Goal: Information Seeking & Learning: Find specific fact

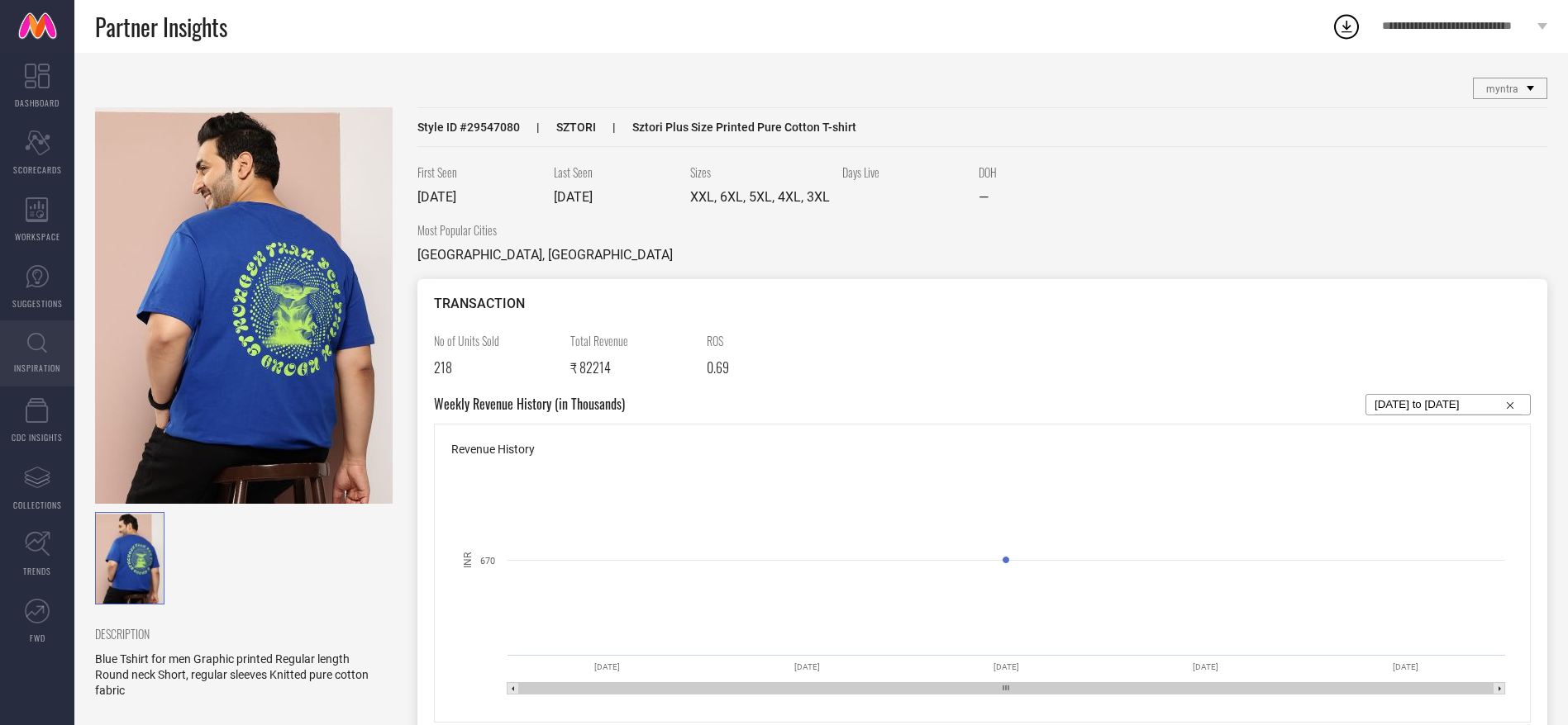
click at [35, 344] on icon at bounding box center [37, 343] width 20 height 21
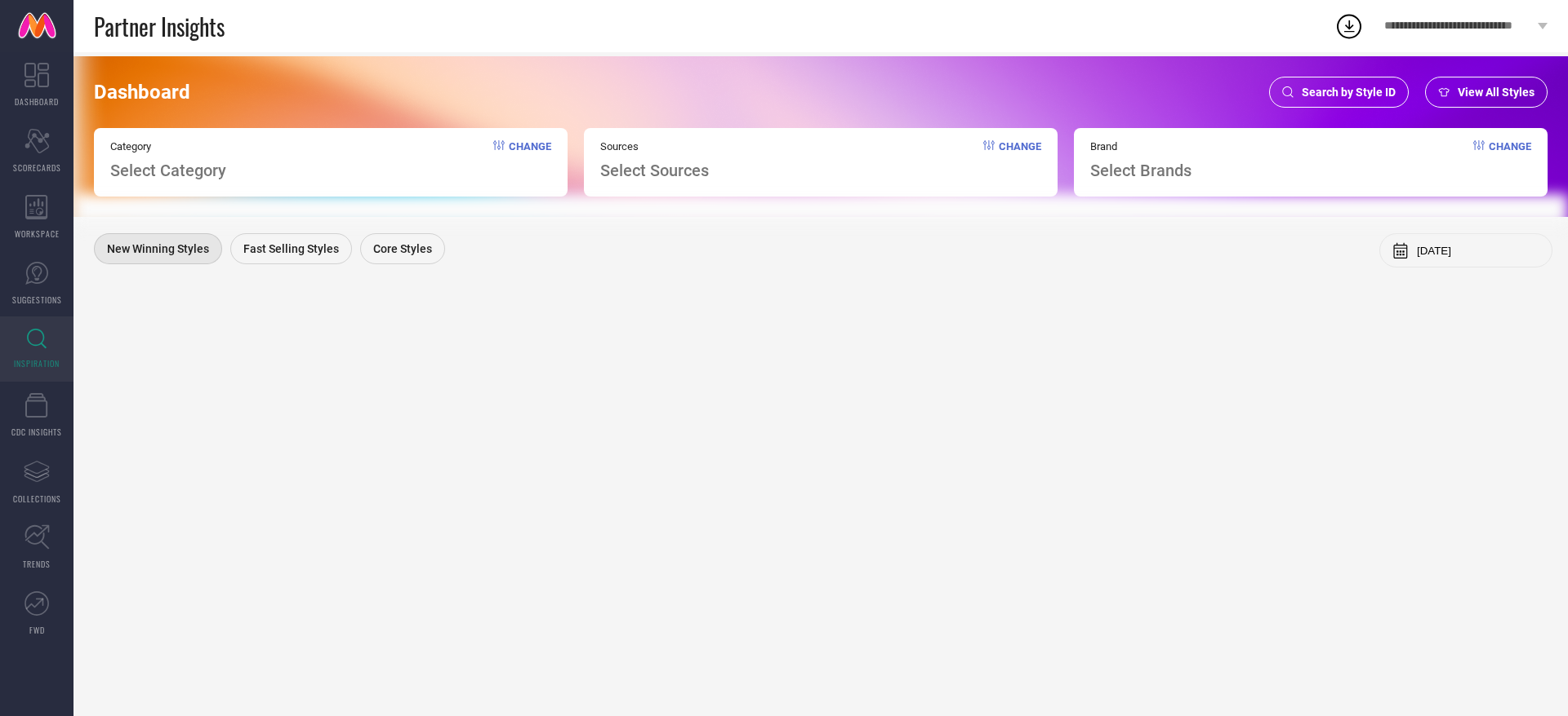
click at [1283, 98] on div "Search by Style ID" at bounding box center [1338, 92] width 139 height 31
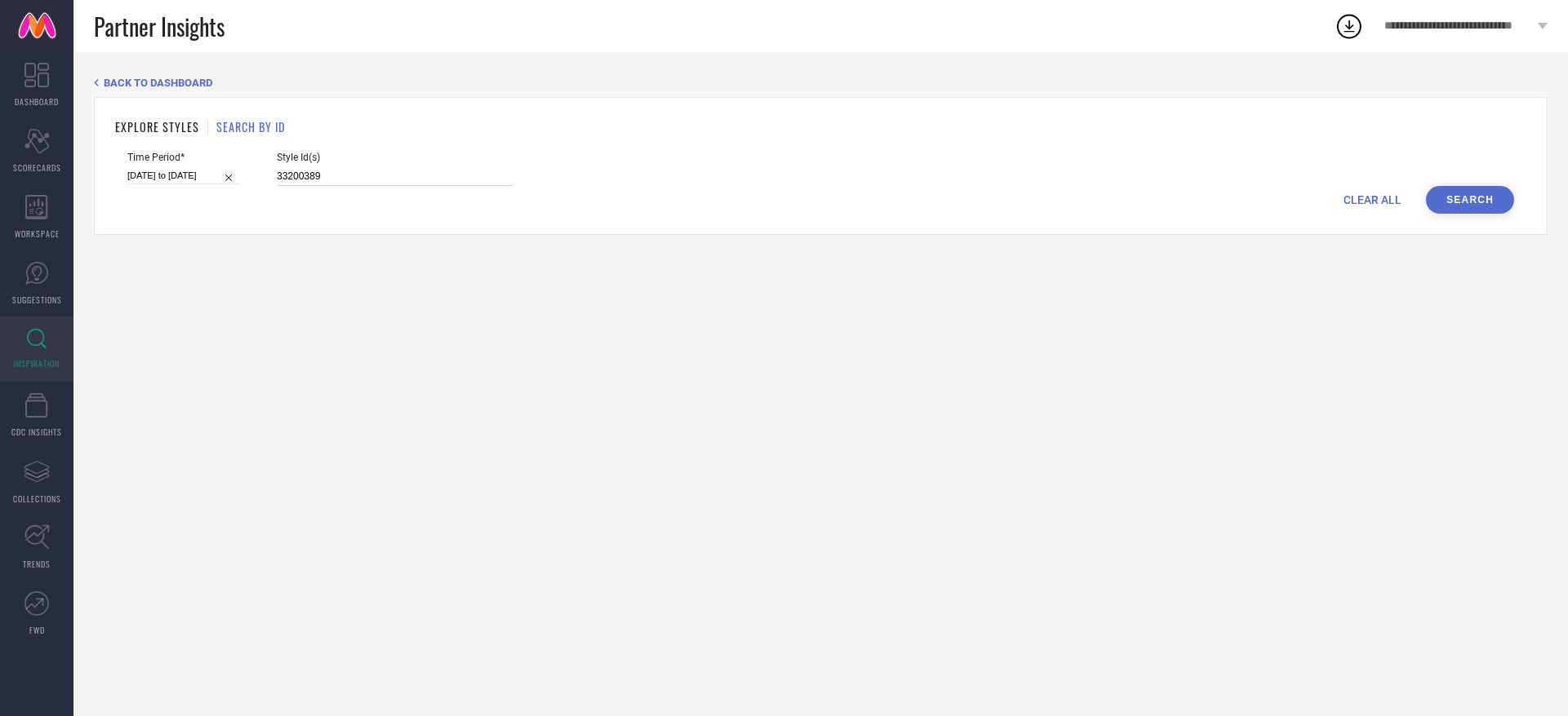
click at [474, 172] on input "33200389" at bounding box center [394, 176] width 237 height 18
paste input "0744897"
type input "30744897"
select select "1"
select select "2025"
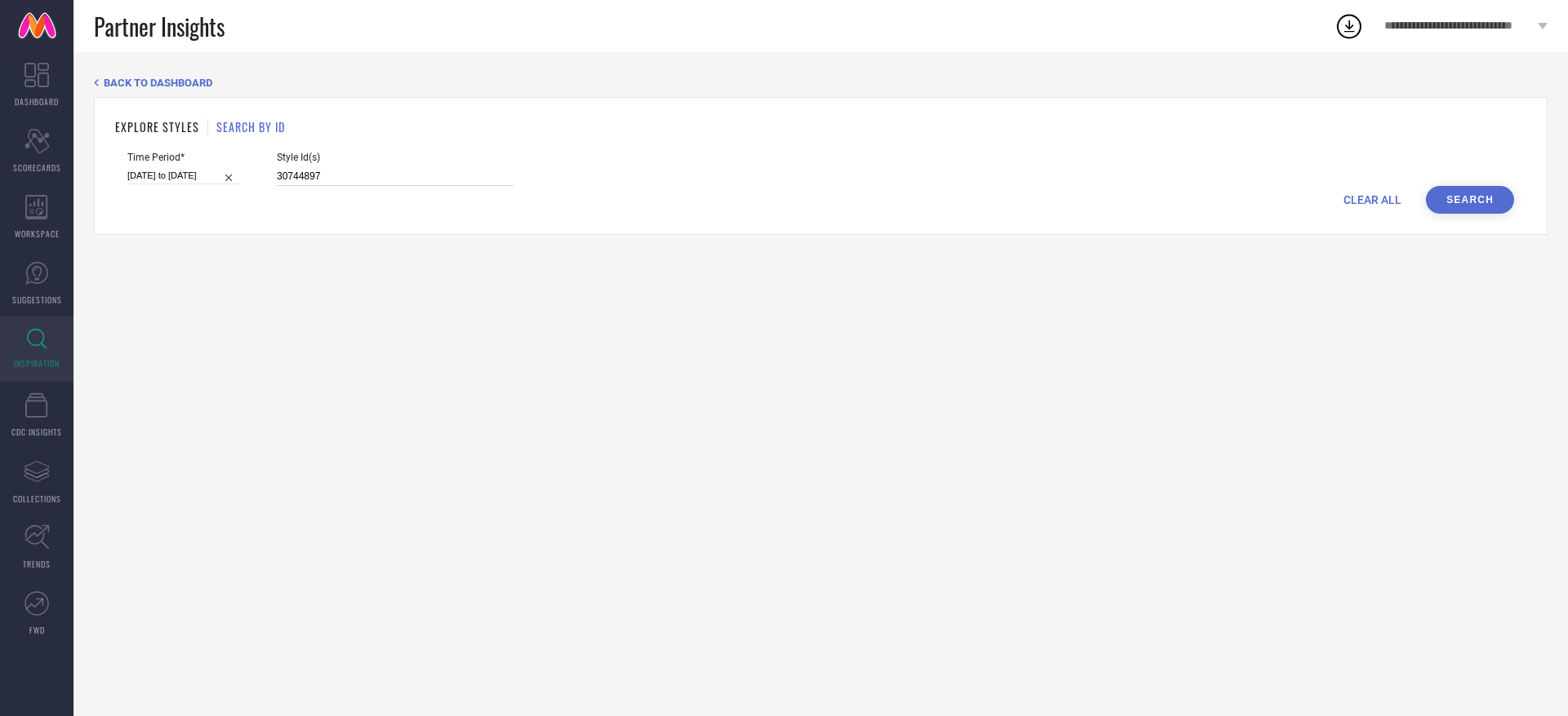
select select "2"
select select "2025"
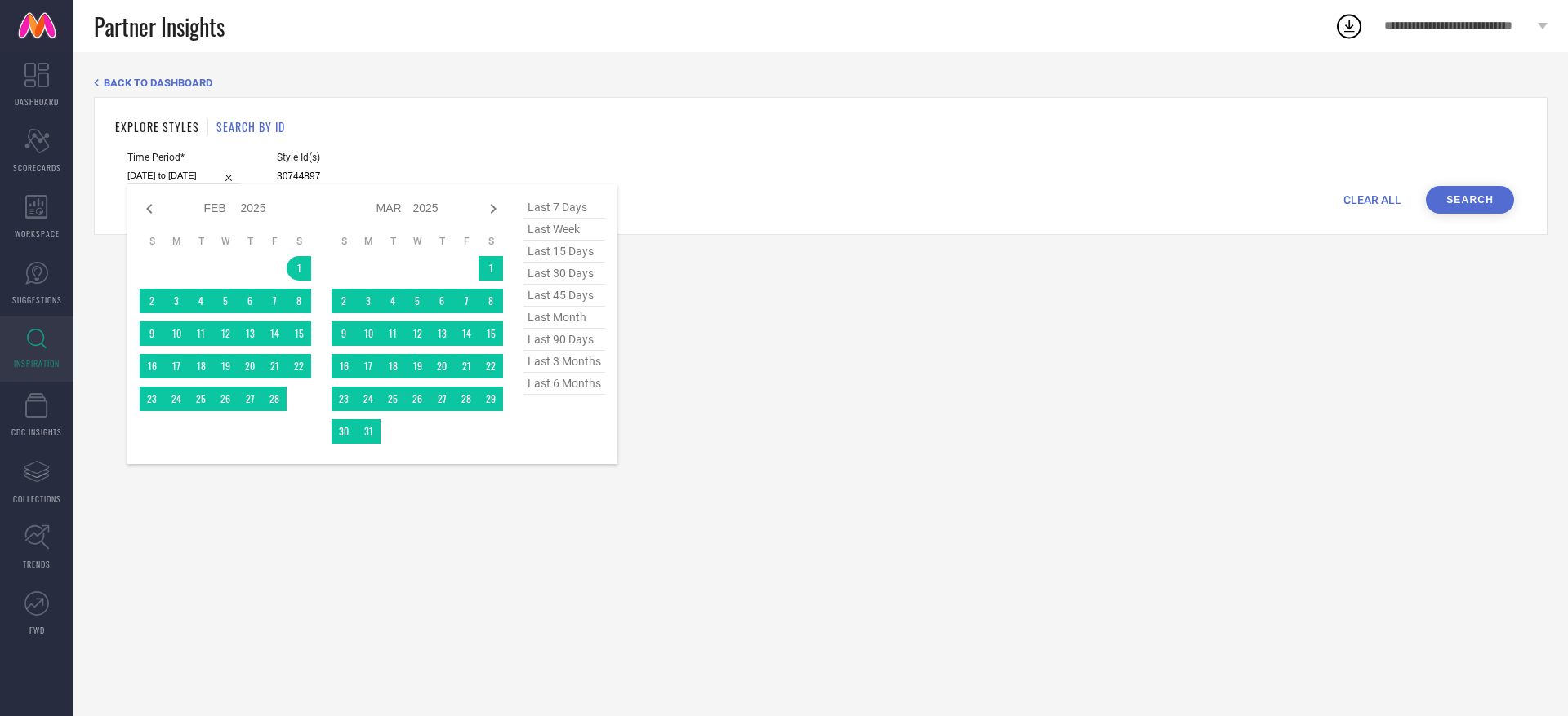
click at [223, 180] on input "[DATE] to [DATE]" at bounding box center [184, 176] width 113 height 18
type input "30744897"
click at [552, 381] on span "last 6 months" at bounding box center [565, 383] width 82 height 22
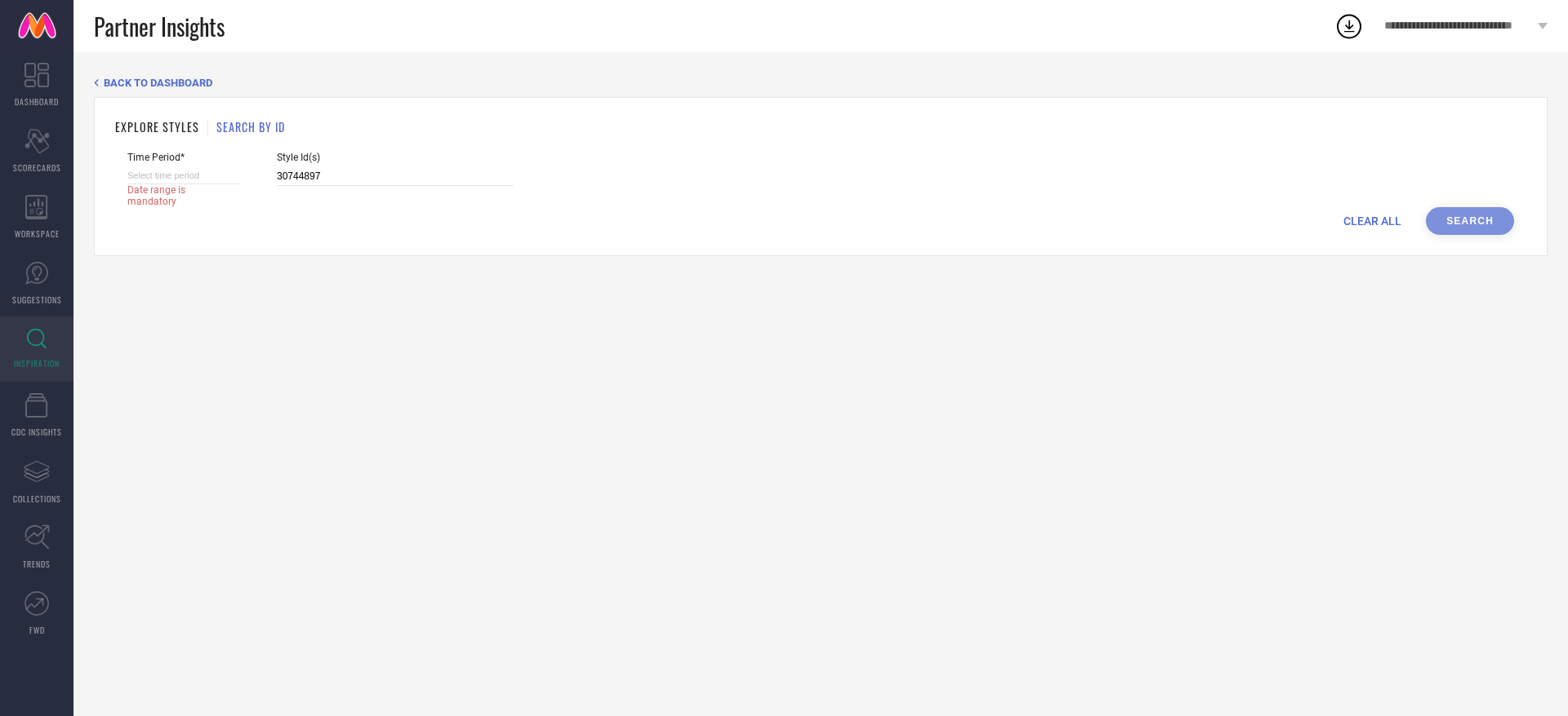
click at [1451, 218] on div "CLEAR ALL Search" at bounding box center [820, 221] width 1386 height 28
select select "7"
select select "2025"
select select "8"
select select "2025"
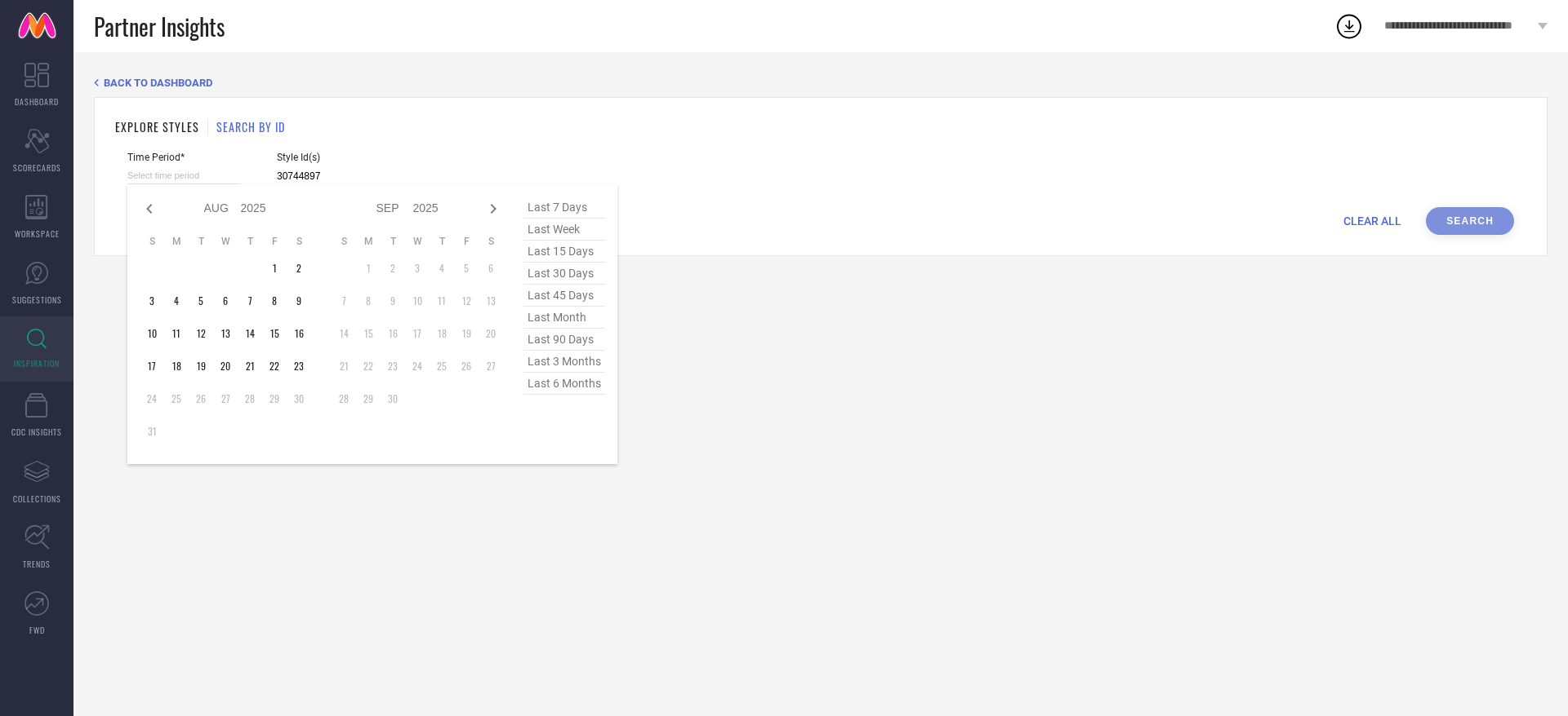
click at [205, 184] on div "Jan Feb Mar Apr May Jun [DATE] Aug Sep Oct Nov [DATE] 2016 2017 2018 2019 2020 …" at bounding box center [184, 176] width 113 height 18
click at [566, 393] on span "last 6 months" at bounding box center [565, 383] width 82 height 22
type input "[DATE] to [DATE]"
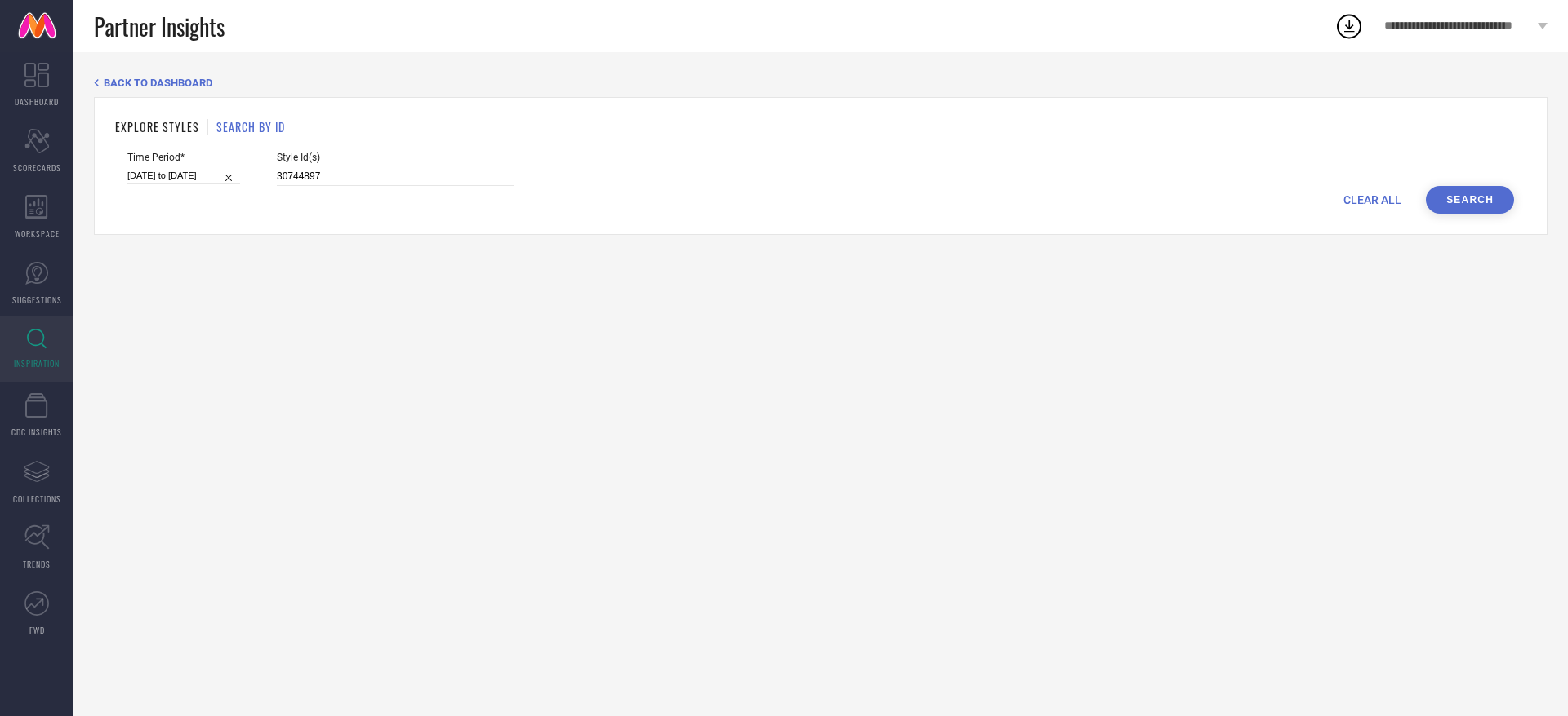
click at [1456, 211] on button "Search" at bounding box center [1470, 199] width 89 height 28
